Goal: Transaction & Acquisition: Purchase product/service

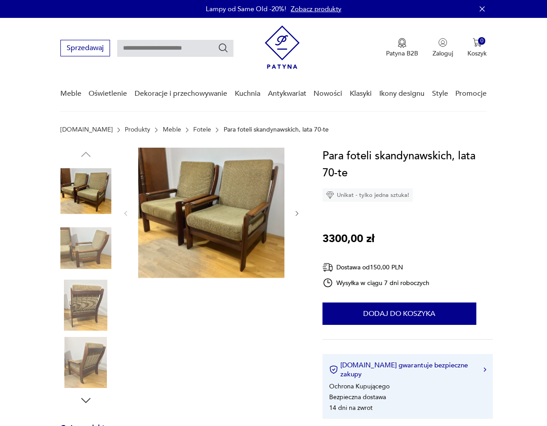
click at [200, 207] on img at bounding box center [211, 213] width 146 height 130
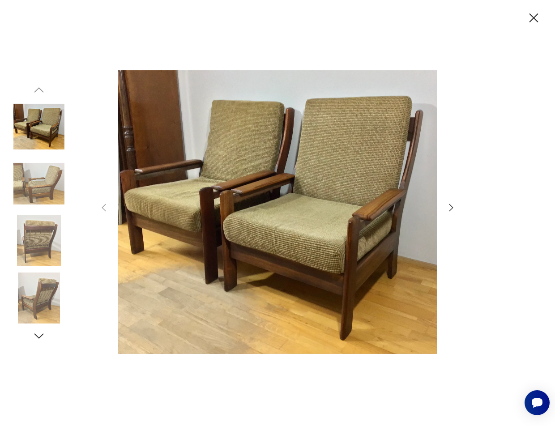
click at [451, 203] on icon "button" at bounding box center [451, 207] width 11 height 11
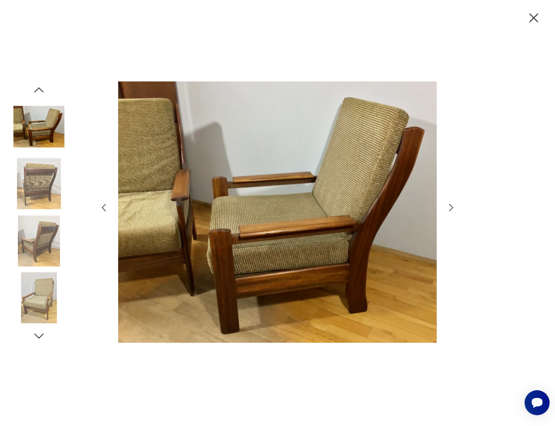
click at [451, 203] on icon "button" at bounding box center [451, 207] width 11 height 11
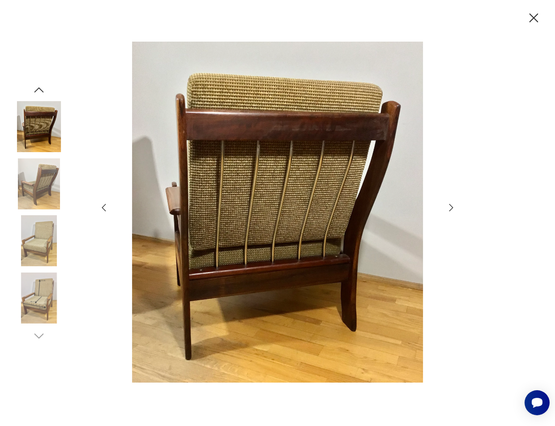
click at [451, 203] on icon "button" at bounding box center [451, 207] width 11 height 11
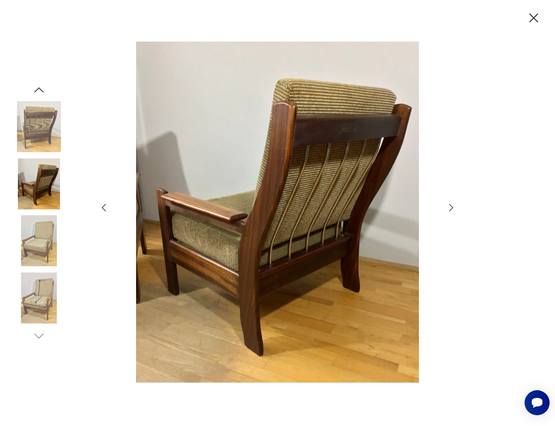
click at [451, 203] on icon "button" at bounding box center [451, 207] width 11 height 11
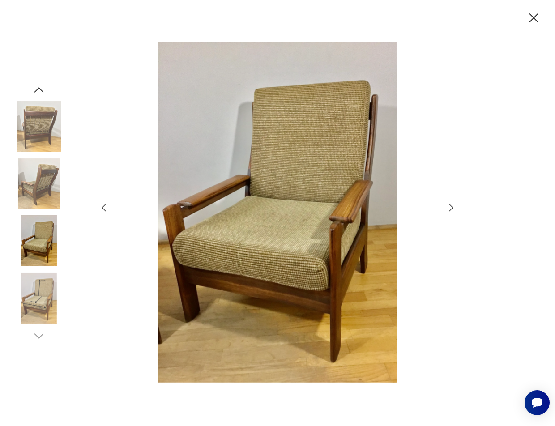
click at [451, 203] on icon "button" at bounding box center [451, 207] width 11 height 11
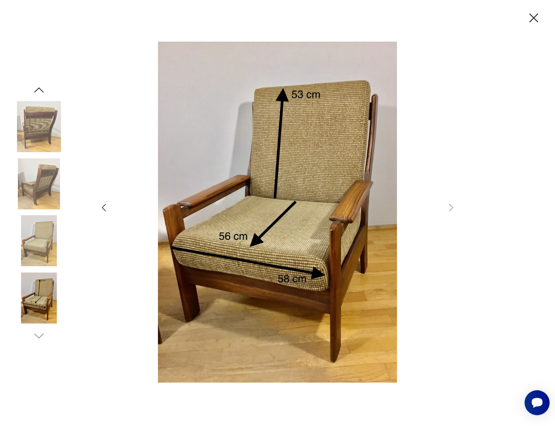
click at [535, 17] on icon "button" at bounding box center [533, 17] width 9 height 9
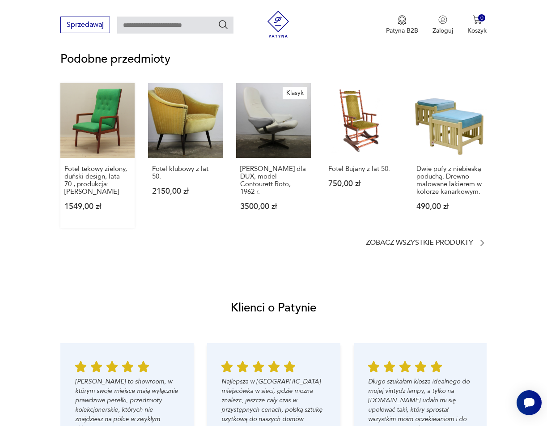
scroll to position [746, 0]
